Goal: Answer question/provide support

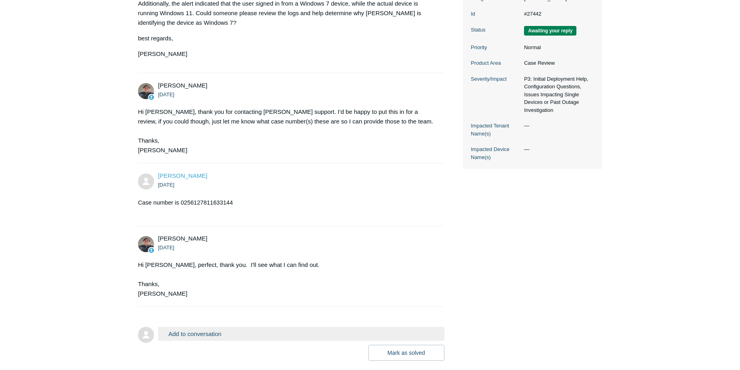
scroll to position [240, 0]
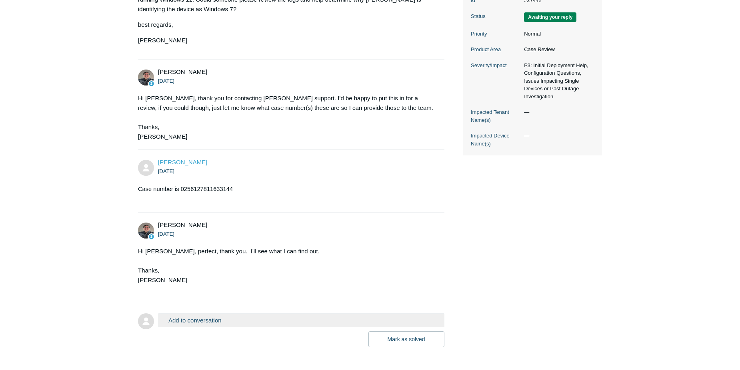
click at [205, 313] on button "Add to conversation" at bounding box center [301, 320] width 286 height 14
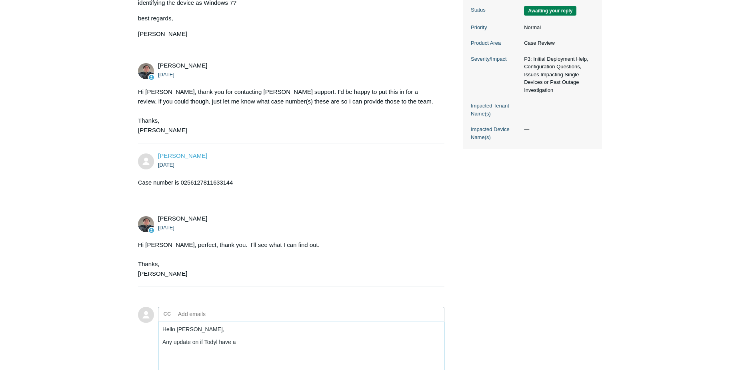
scroll to position [280, 0]
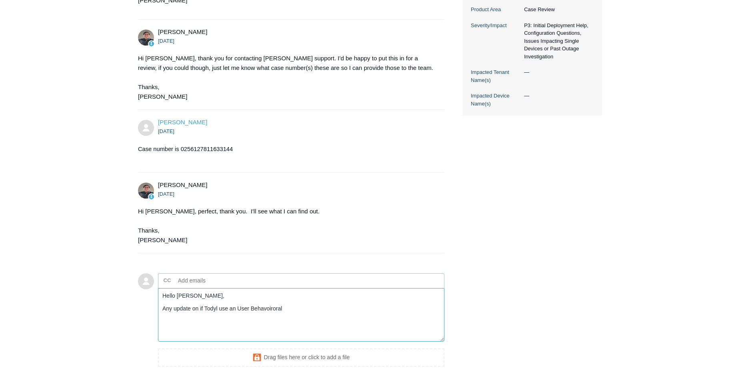
drag, startPoint x: 300, startPoint y: 289, endPoint x: 247, endPoint y: 292, distance: 53.3
click at [247, 292] on textarea "Hello [PERSON_NAME], Any update on if Todyl use an User Behavoiroral" at bounding box center [301, 315] width 286 height 54
click at [201, 289] on textarea "Hello [PERSON_NAME], Any update on if Todyl use User Behavioral" at bounding box center [301, 315] width 286 height 54
click at [320, 290] on textarea "Hello [PERSON_NAME], Any update on whether [PERSON_NAME] use User Behavioral" at bounding box center [301, 315] width 286 height 54
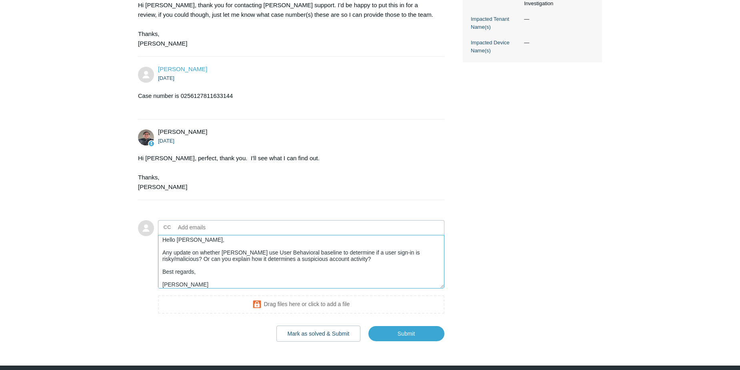
scroll to position [341, 0]
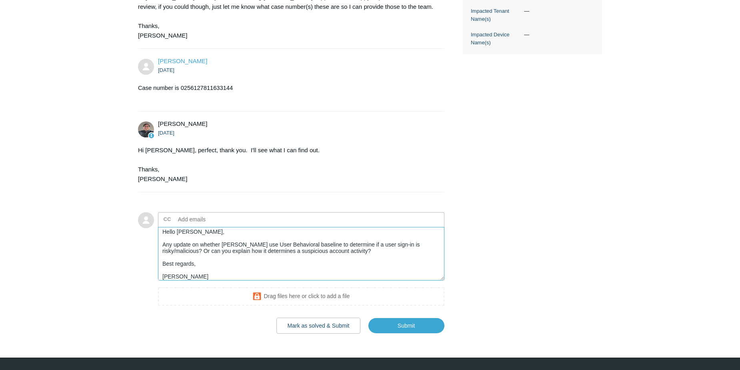
type textarea "Hello [PERSON_NAME], Any update on whether [PERSON_NAME] use User Behavioral ba…"
click at [417, 315] on body "Skip to main content Submit a Request Management Portal University Community Kn…" at bounding box center [370, 24] width 740 height 730
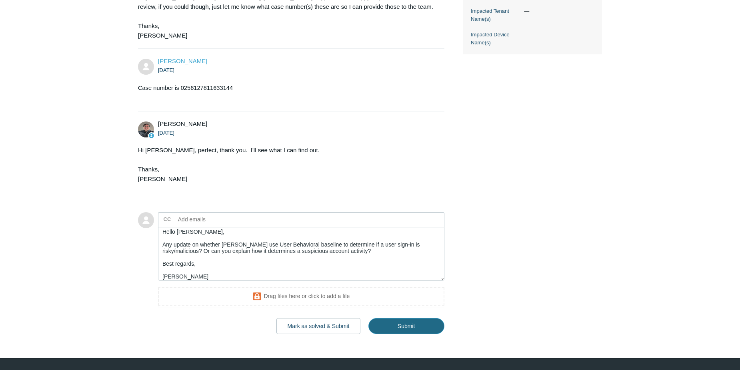
click at [417, 318] on input "Submit" at bounding box center [406, 326] width 76 height 16
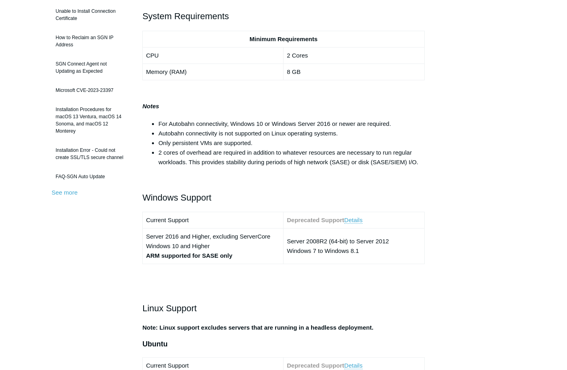
scroll to position [160, 0]
